Goal: Obtain resource: Obtain resource

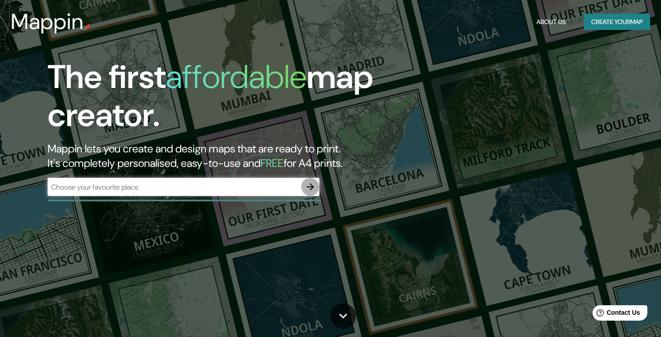
click at [312, 193] on button "button" at bounding box center [310, 187] width 18 height 18
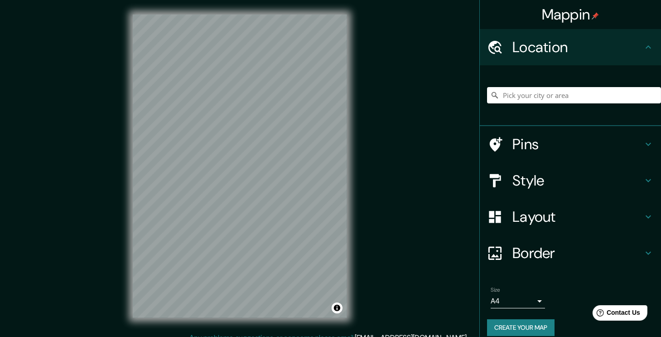
click at [564, 144] on h4 "Pins" at bounding box center [577, 144] width 130 height 18
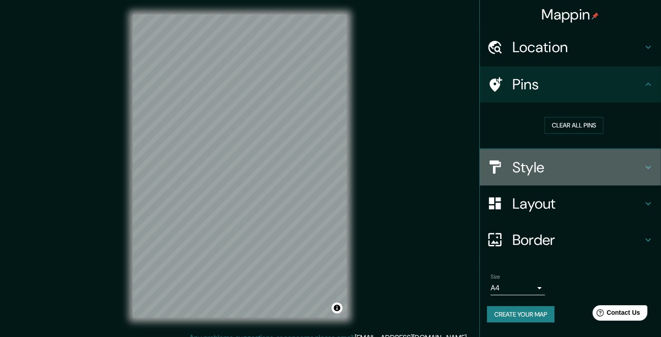
click at [547, 163] on h4 "Style" at bounding box center [577, 167] width 130 height 18
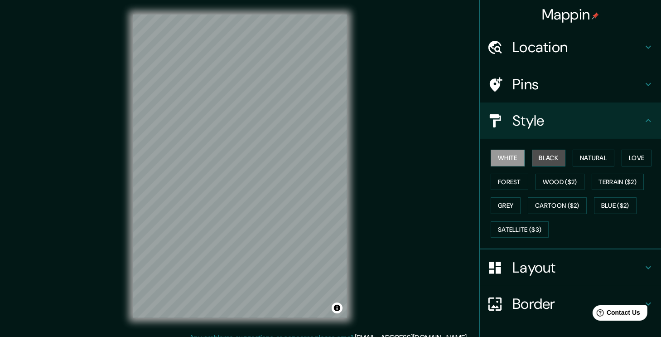
click at [537, 160] on button "Black" at bounding box center [549, 158] width 34 height 17
click at [508, 161] on button "White" at bounding box center [508, 158] width 34 height 17
click at [498, 208] on button "Grey" at bounding box center [506, 205] width 30 height 17
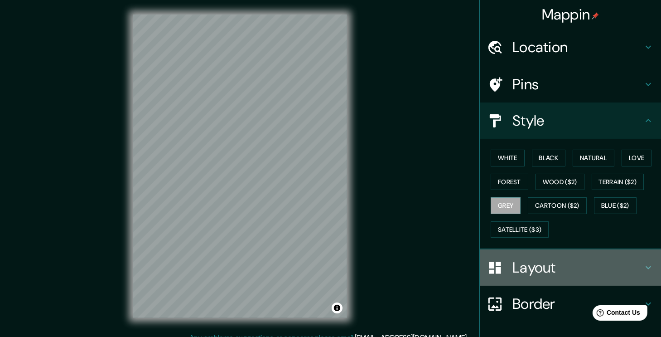
click at [516, 259] on h4 "Layout" at bounding box center [577, 267] width 130 height 18
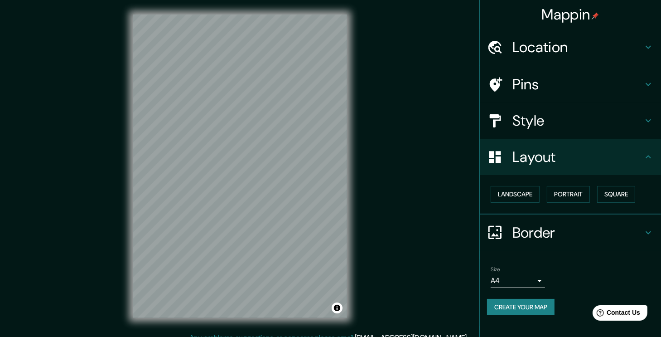
click at [531, 128] on h4 "Style" at bounding box center [577, 120] width 130 height 18
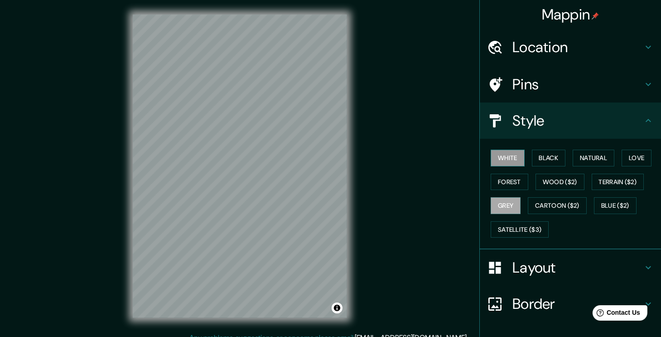
click at [507, 156] on button "White" at bounding box center [508, 158] width 34 height 17
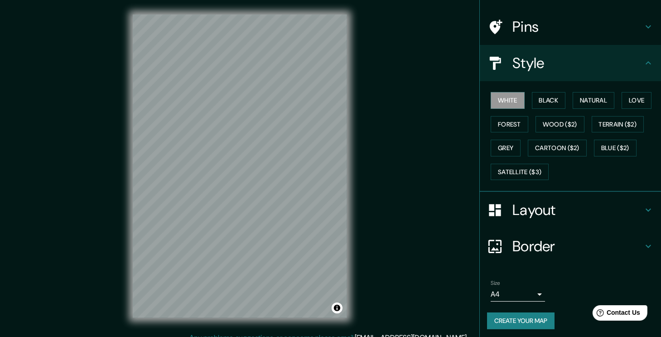
scroll to position [59, 0]
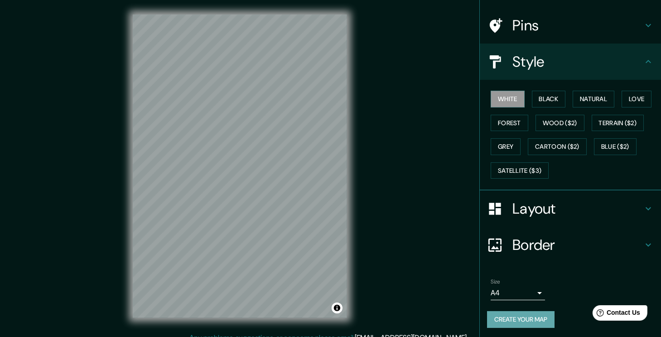
click at [511, 317] on button "Create your map" at bounding box center [521, 319] width 68 height 17
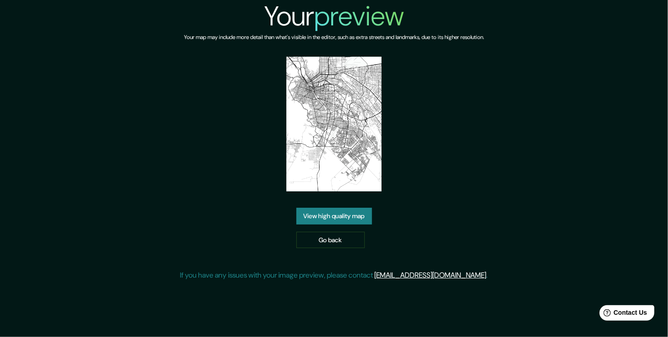
click at [337, 208] on link "View high quality map" at bounding box center [334, 216] width 76 height 17
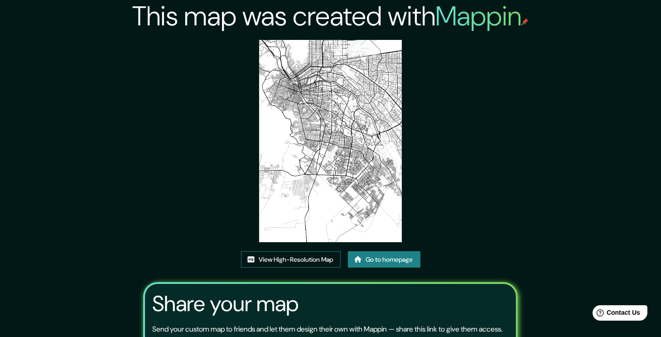
click at [300, 255] on link "View High-Resolution Map" at bounding box center [291, 259] width 100 height 17
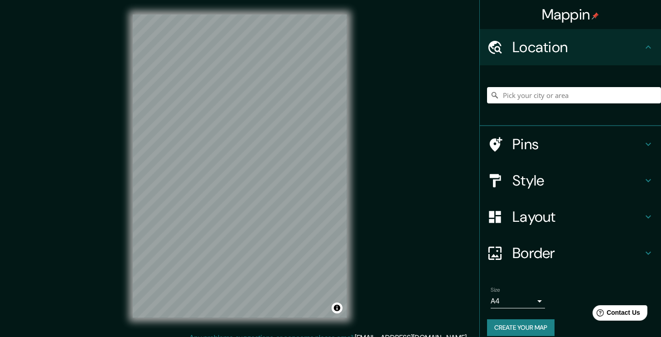
click at [519, 329] on button "Create your map" at bounding box center [521, 327] width 68 height 17
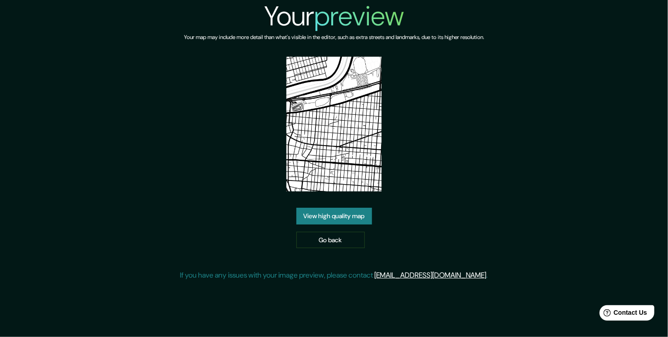
click at [349, 219] on link "View high quality map" at bounding box center [334, 216] width 76 height 17
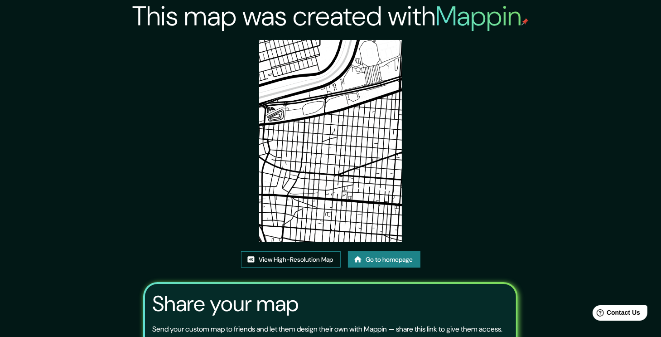
click at [299, 257] on link "View High-Resolution Map" at bounding box center [291, 259] width 100 height 17
